Goal: Information Seeking & Learning: Check status

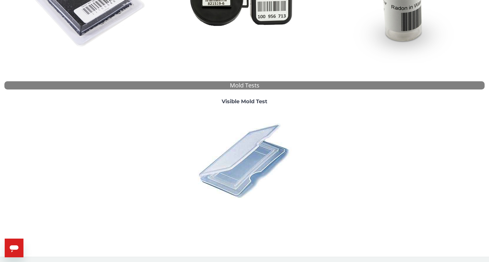
scroll to position [162, 0]
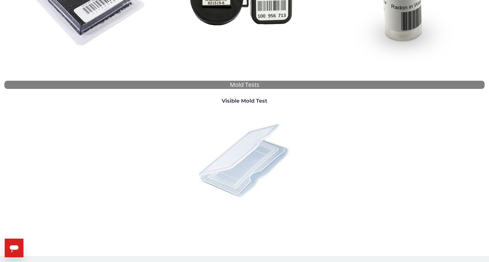
click at [245, 165] on img at bounding box center [244, 160] width 103 height 103
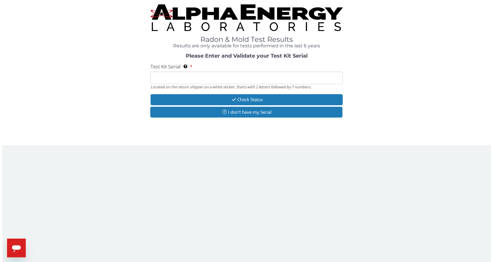
scroll to position [0, 0]
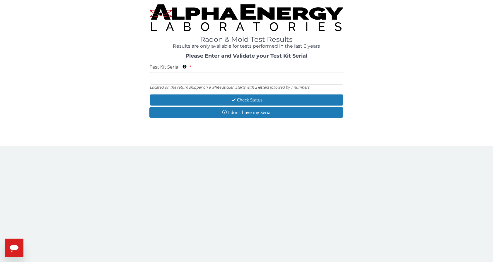
click at [184, 80] on input "Test Kit Serial Located on the return shipper on a white sticker. Starts with 2…" at bounding box center [247, 78] width 194 height 13
type input "ML196349"
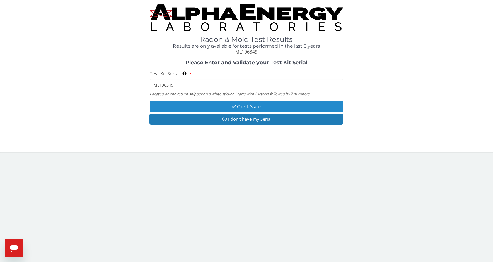
click at [247, 107] on button "Check Status" at bounding box center [247, 106] width 194 height 11
